Goal: Transaction & Acquisition: Obtain resource

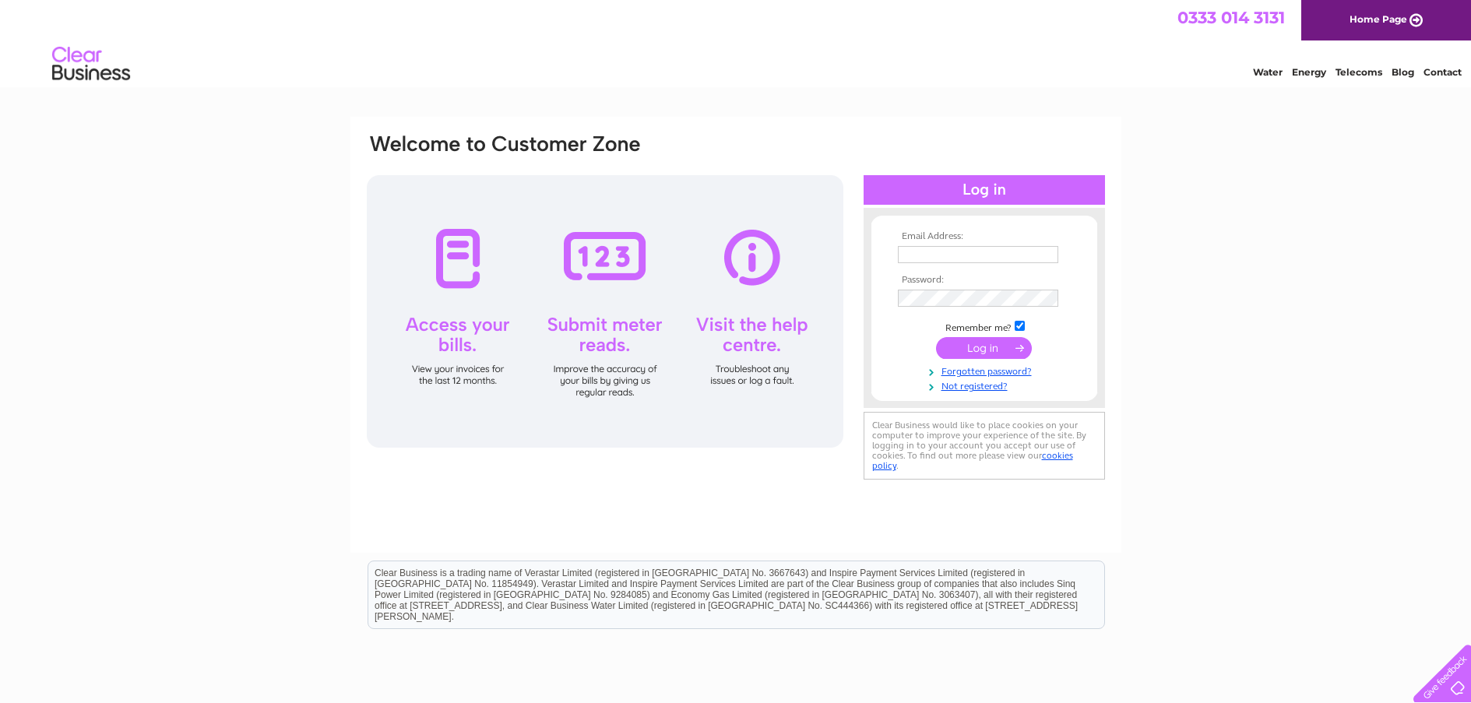
click at [921, 243] on td at bounding box center [984, 254] width 181 height 25
click at [924, 248] on input "text" at bounding box center [979, 255] width 162 height 19
type input "peterhead@bainhenryreid.co.uk"
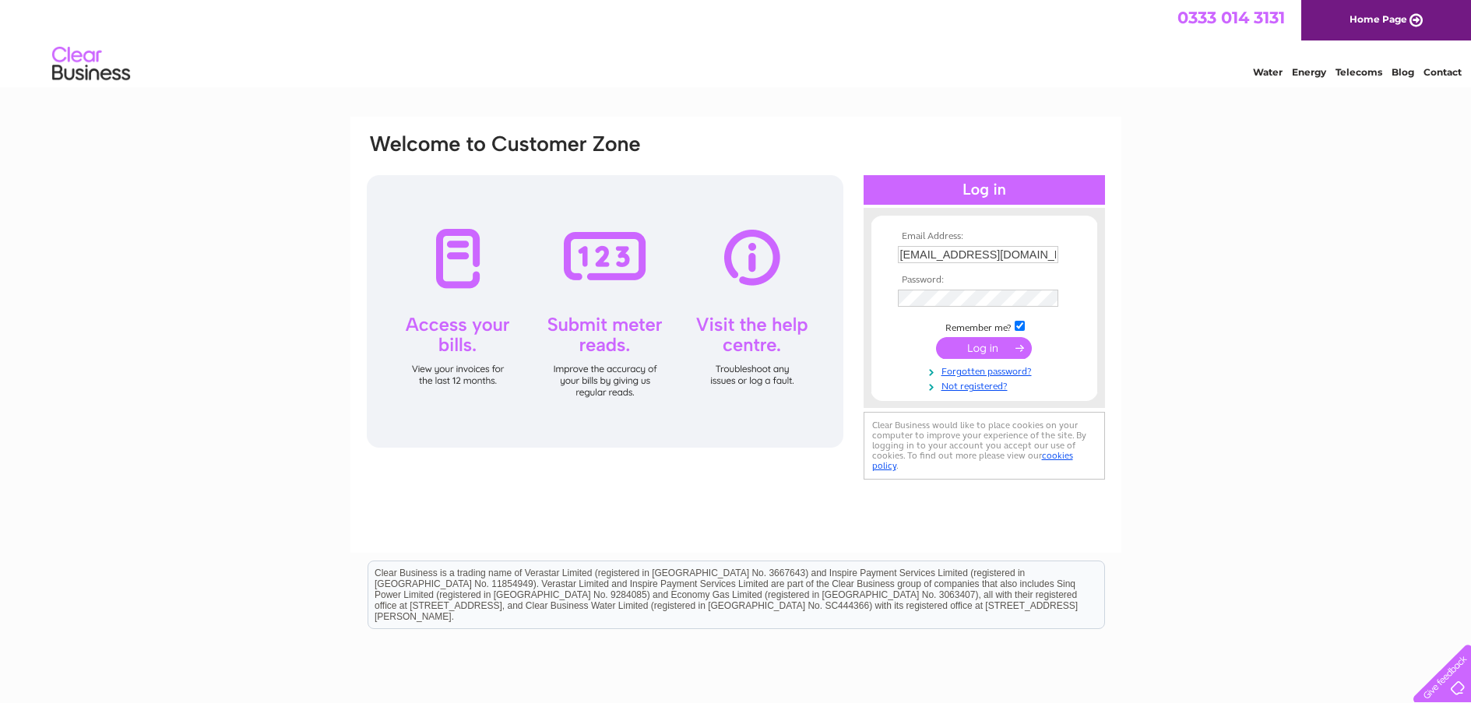
click at [974, 349] on input "submit" at bounding box center [984, 348] width 96 height 22
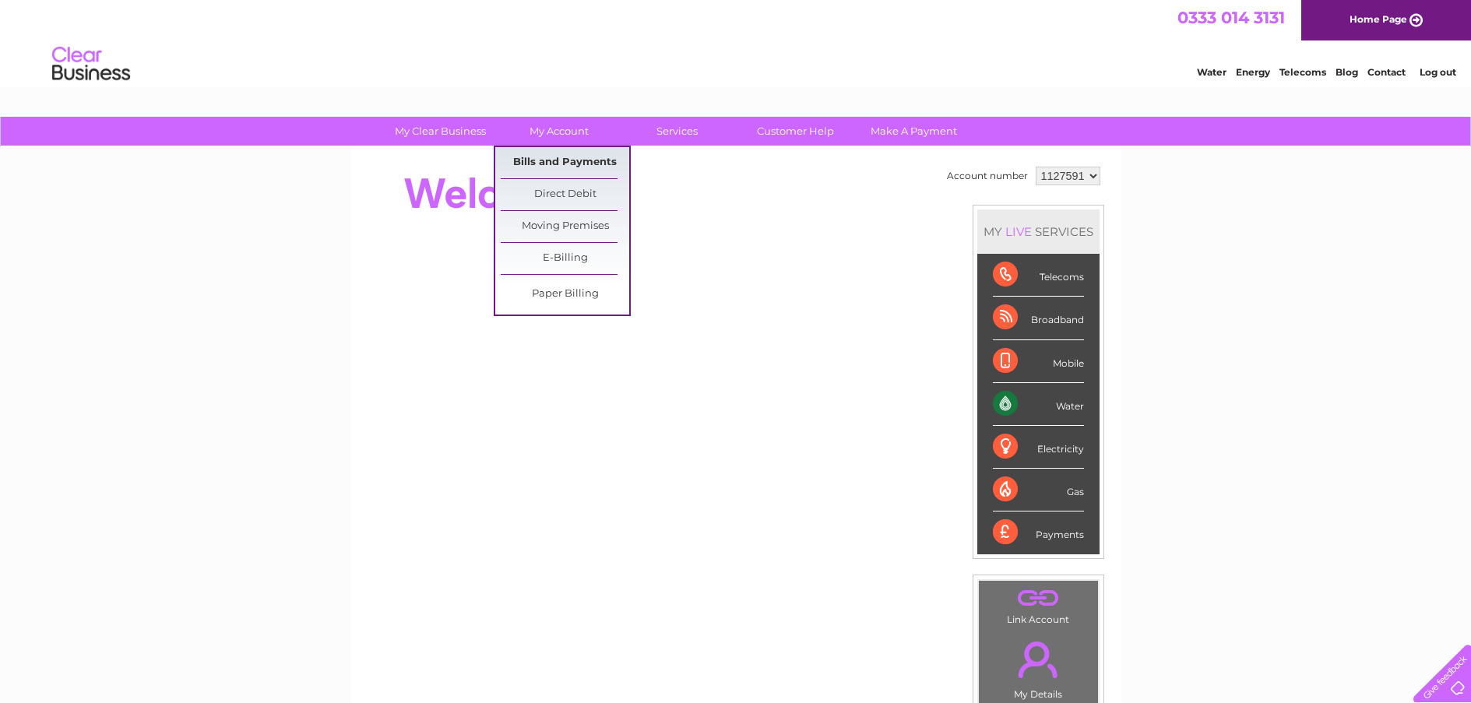
click at [544, 164] on link "Bills and Payments" at bounding box center [565, 162] width 128 height 31
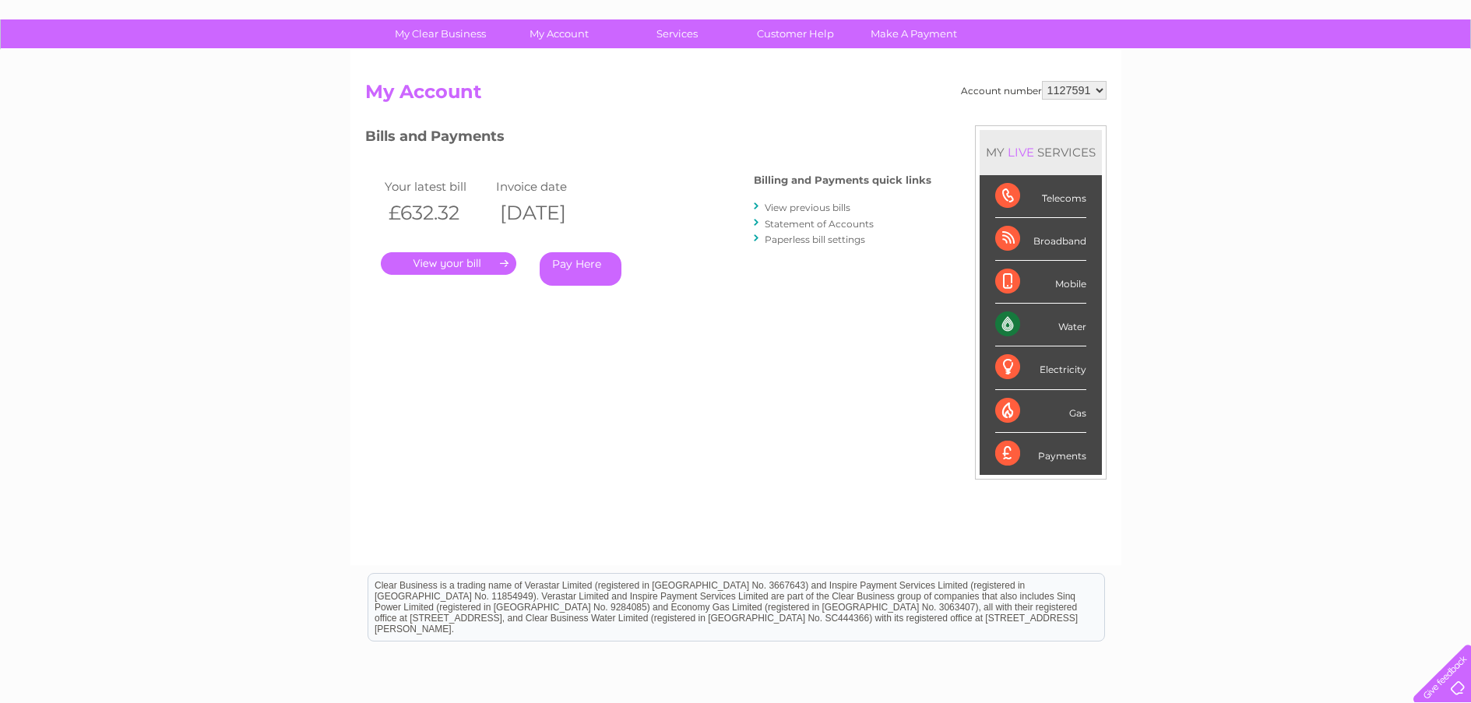
scroll to position [39, 0]
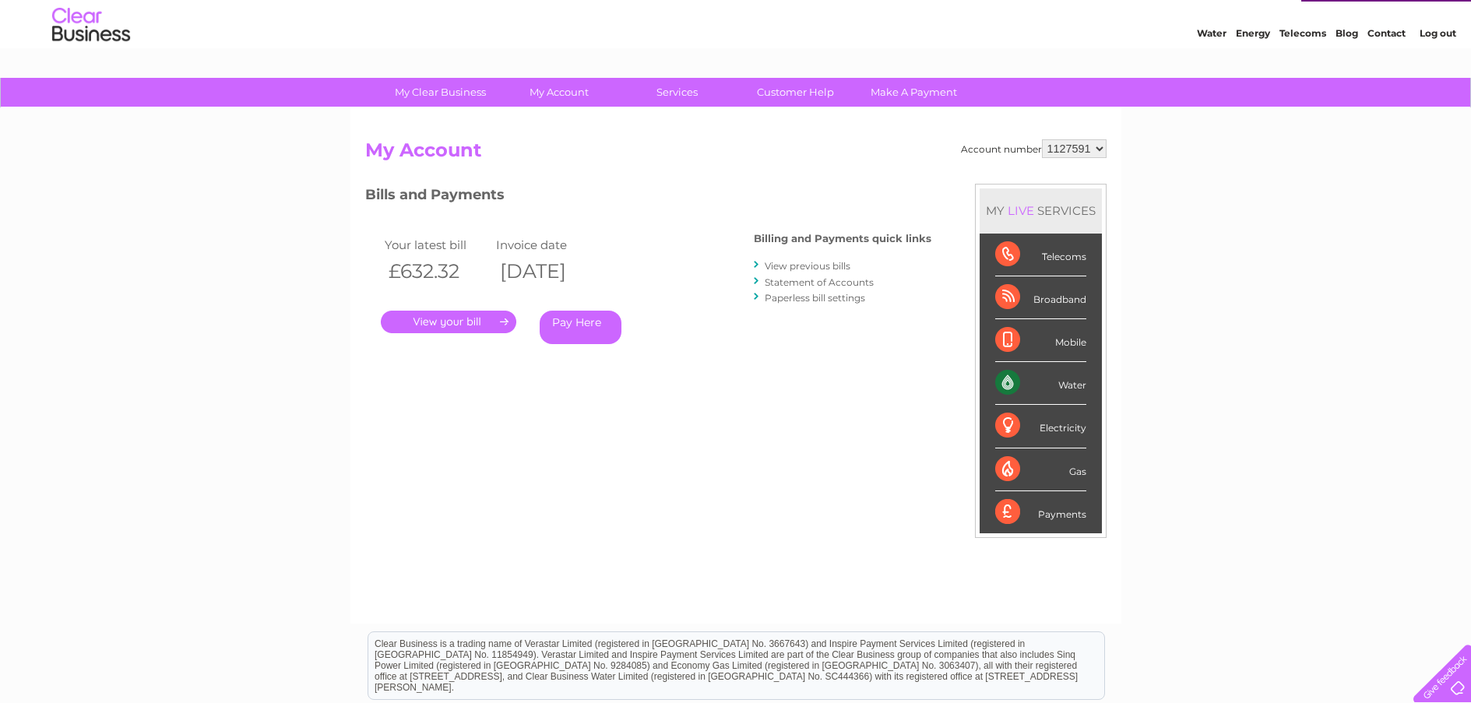
click at [798, 267] on link "View previous bills" at bounding box center [808, 266] width 86 height 12
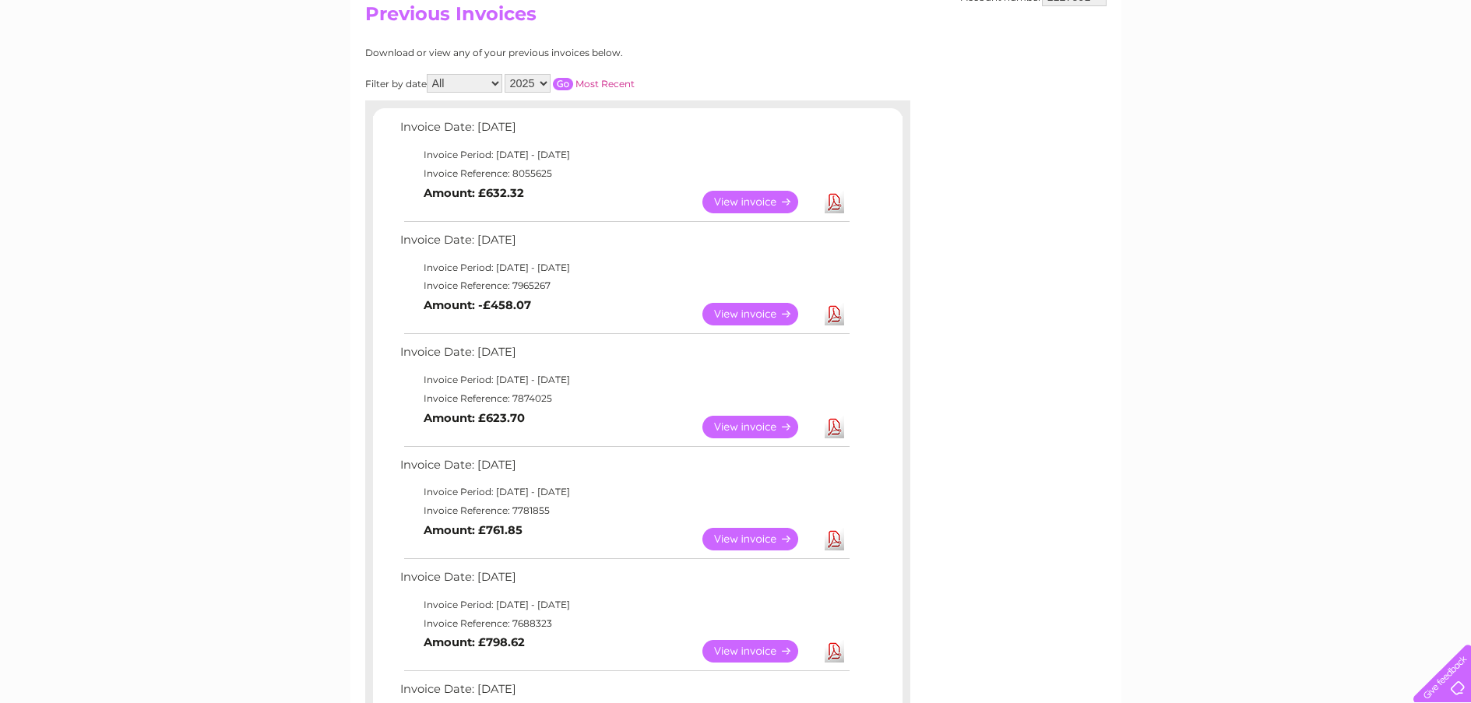
scroll to position [195, 0]
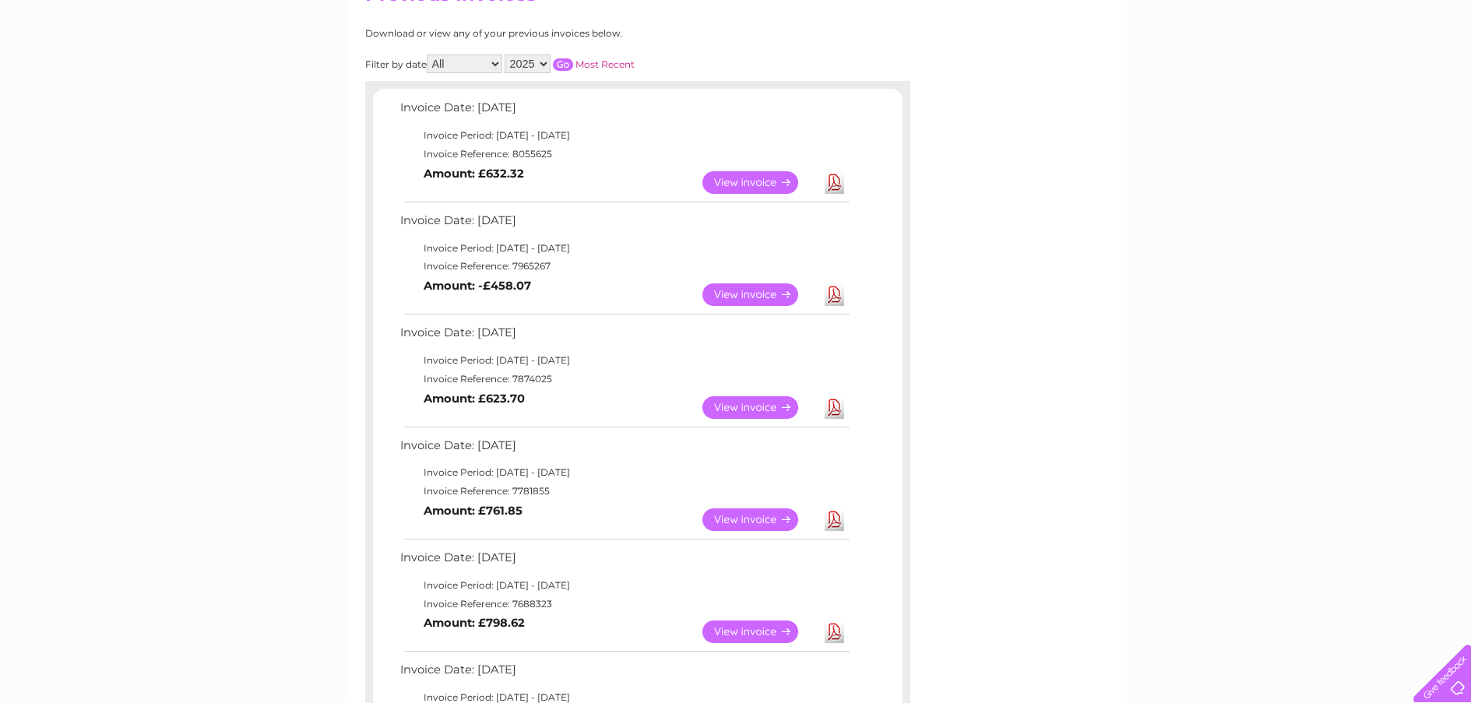
click at [833, 409] on link "Download" at bounding box center [834, 407] width 19 height 23
click at [834, 295] on link "Download" at bounding box center [834, 294] width 19 height 23
click at [832, 185] on link "Download" at bounding box center [834, 182] width 19 height 23
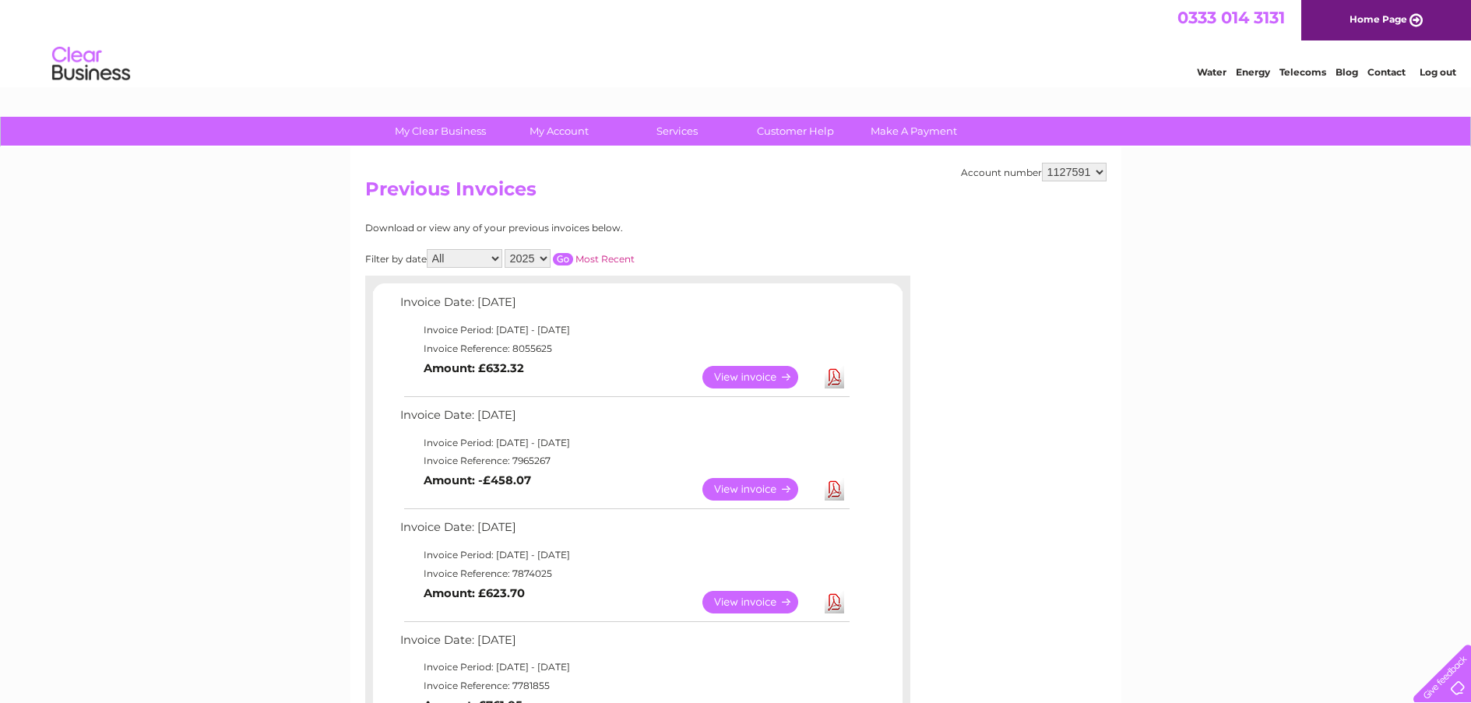
click at [1440, 72] on link "Log out" at bounding box center [1438, 72] width 37 height 12
